Goal: Task Accomplishment & Management: Manage account settings

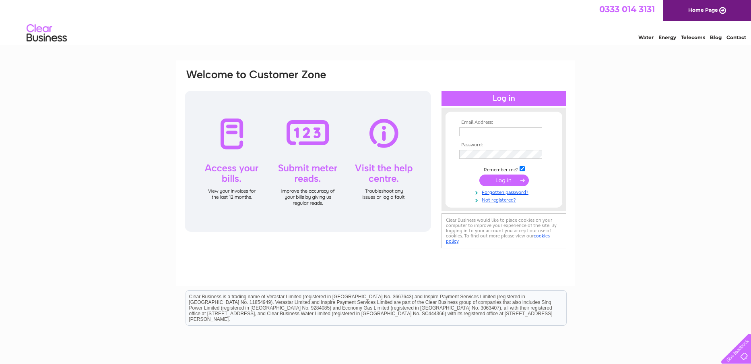
type input "paul@wilmond.co.uk"
click at [500, 178] on input "submit" at bounding box center [504, 179] width 50 height 11
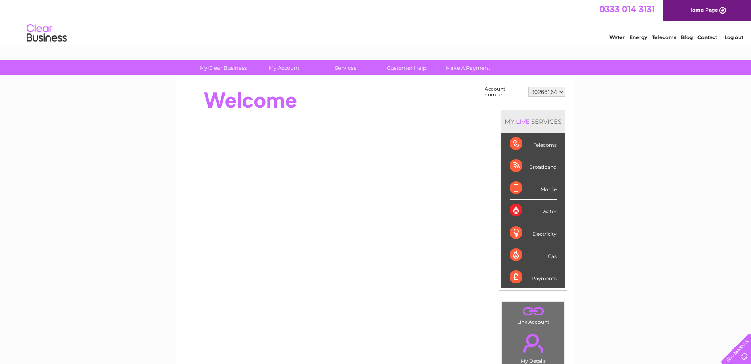
drag, startPoint x: 524, startPoint y: 165, endPoint x: 531, endPoint y: 165, distance: 7.3
click at [524, 165] on div "Broadband" at bounding box center [533, 166] width 47 height 22
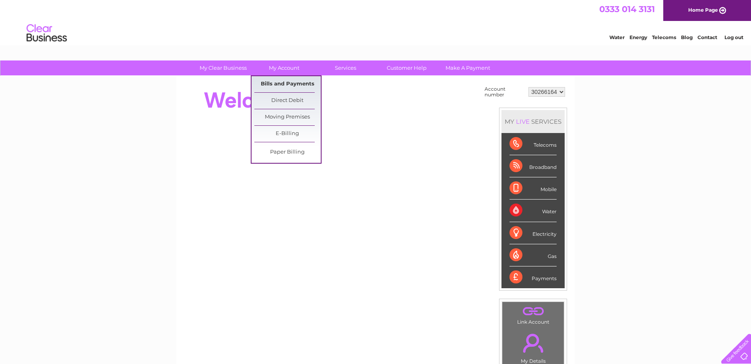
click at [287, 86] on link "Bills and Payments" at bounding box center [287, 84] width 66 height 16
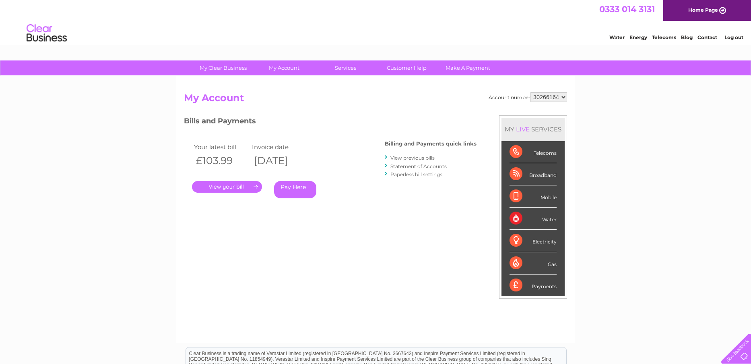
click at [222, 185] on link "." at bounding box center [227, 187] width 70 height 12
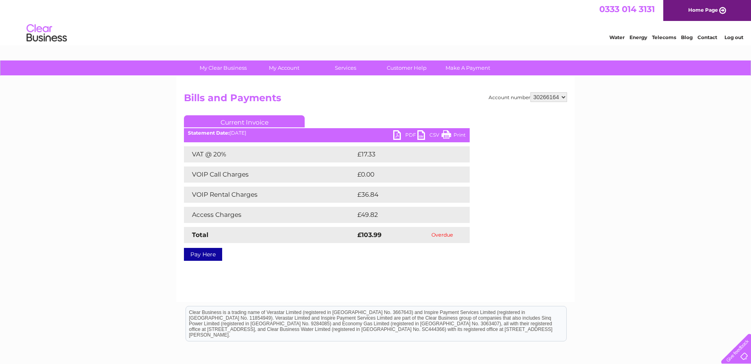
click at [395, 137] on link "PDF" at bounding box center [405, 136] width 24 height 12
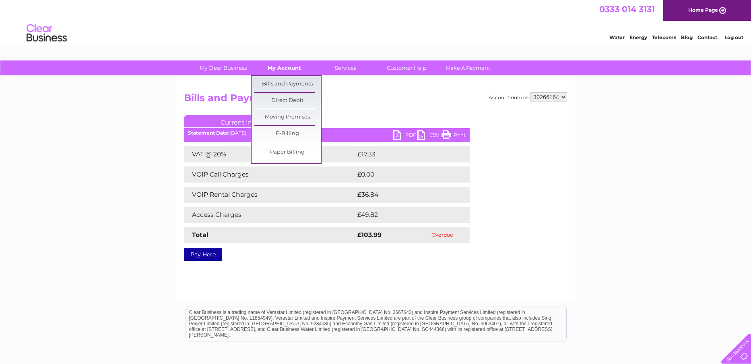
click at [284, 69] on link "My Account" at bounding box center [284, 67] width 66 height 15
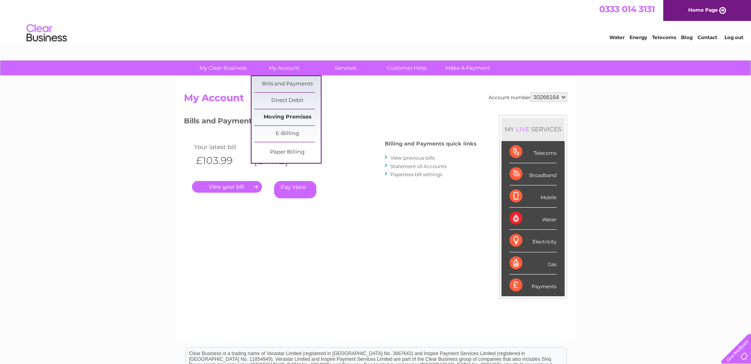
click at [297, 119] on link "Moving Premises" at bounding box center [287, 117] width 66 height 16
